Goal: Transaction & Acquisition: Purchase product/service

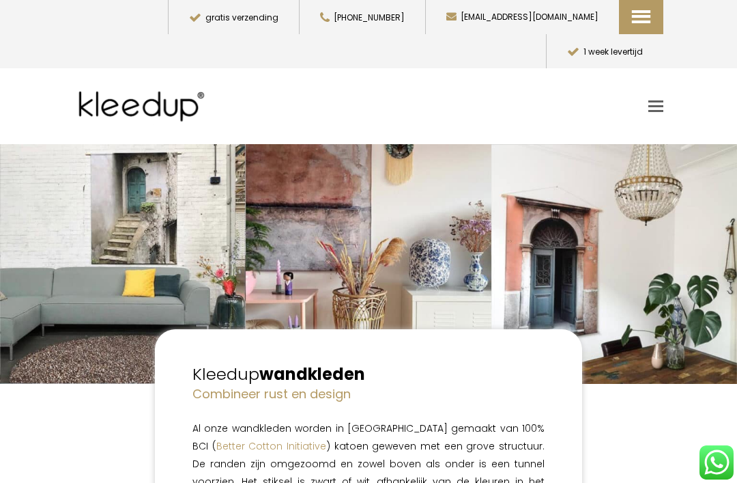
click at [663, 105] on span "Toggle mobile menu" at bounding box center [656, 106] width 15 height 2
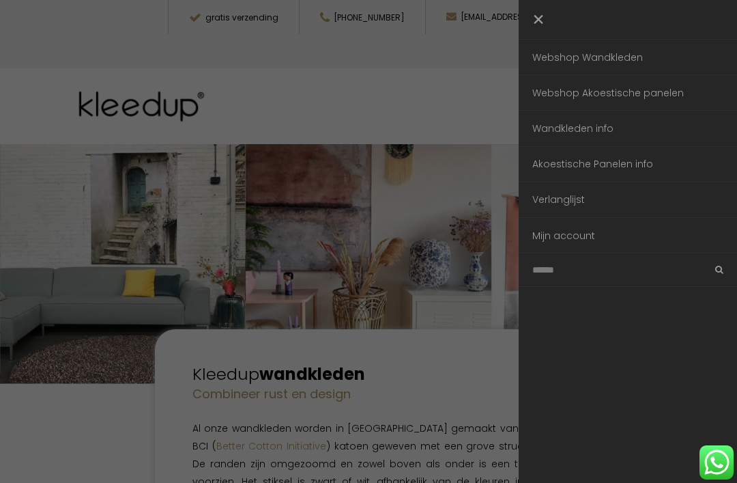
click at [628, 61] on link "Webshop Wandkleden" at bounding box center [628, 57] width 218 height 35
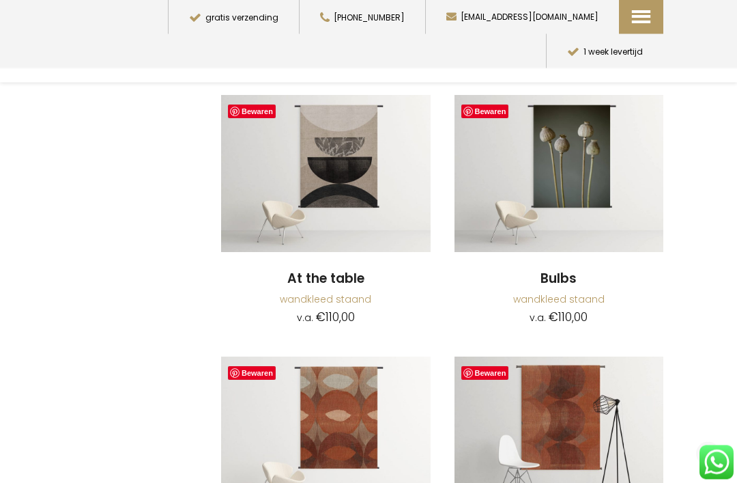
scroll to position [576, 0]
click at [373, 186] on img at bounding box center [326, 173] width 210 height 157
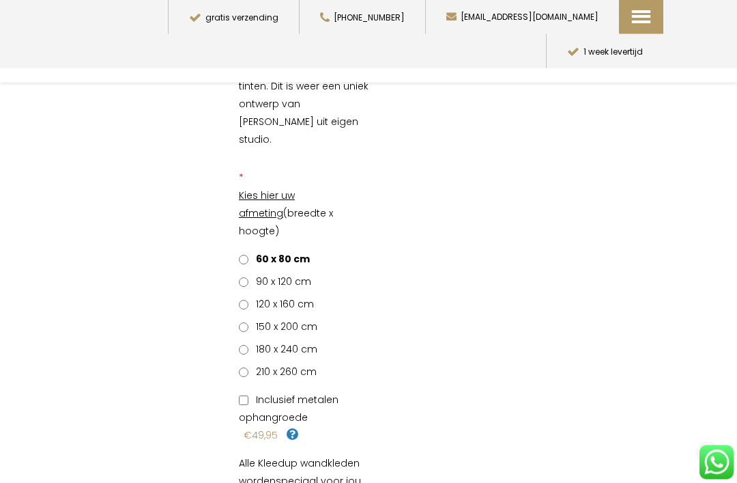
scroll to position [254, 0]
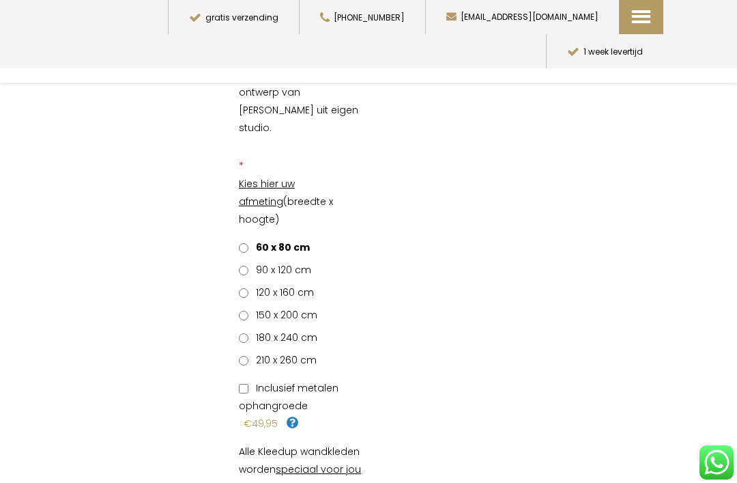
click at [301, 263] on span "90 x 120 cm" at bounding box center [281, 270] width 60 height 14
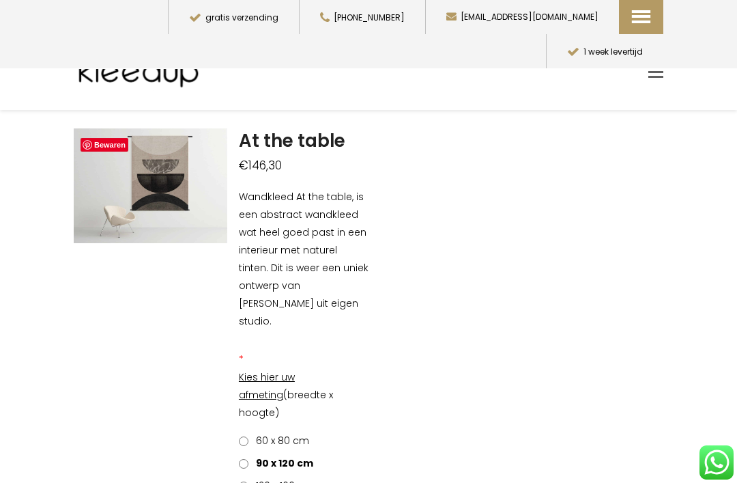
scroll to position [0, 0]
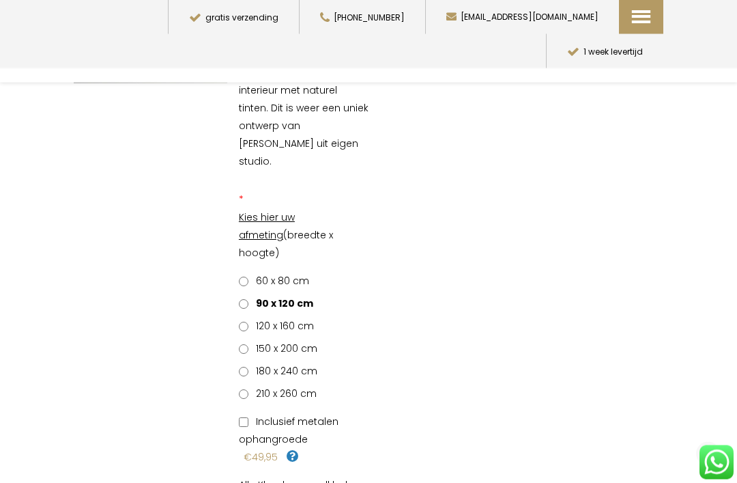
scroll to position [220, 0]
